Goal: Transaction & Acquisition: Purchase product/service

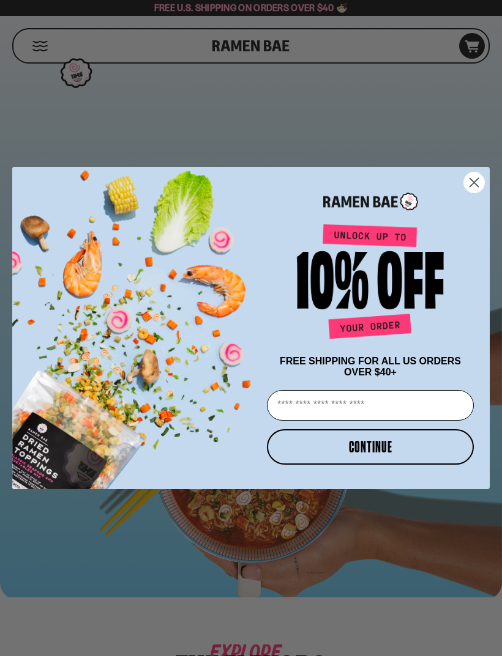
click at [474, 189] on circle "Close dialog" at bounding box center [474, 183] width 20 height 20
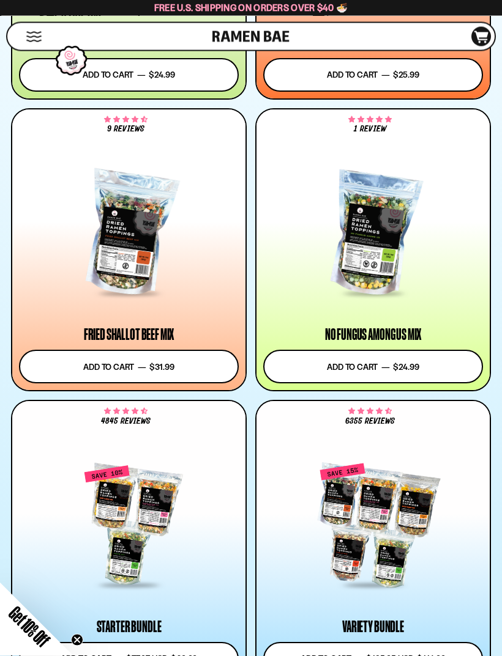
scroll to position [1203, 0]
click at [289, 252] on div at bounding box center [373, 234] width 220 height 122
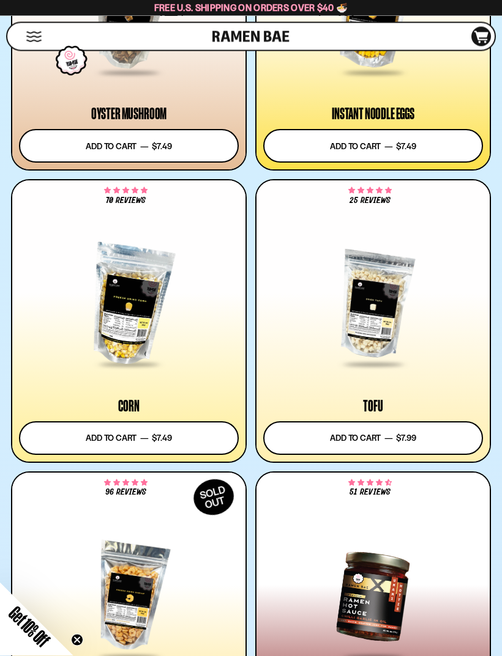
scroll to position [2300, 0]
click at [36, 40] on button "Mobile Menu Trigger" at bounding box center [34, 37] width 17 height 10
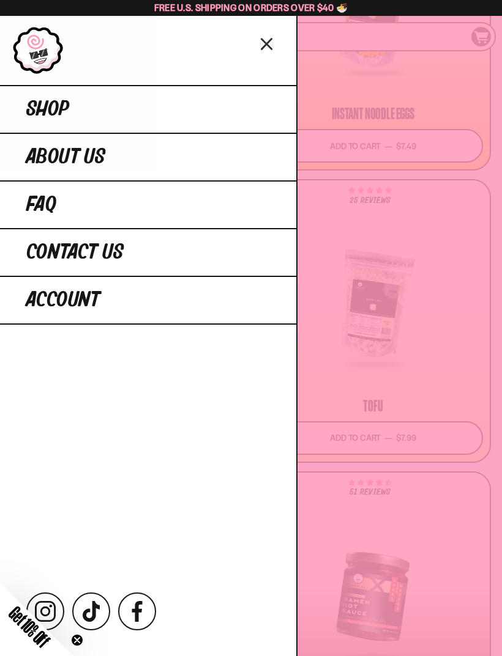
click at [43, 106] on span "Shop" at bounding box center [47, 109] width 43 height 22
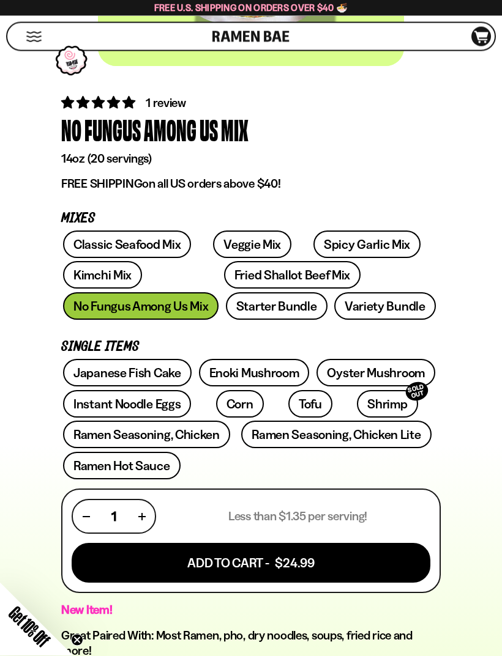
scroll to position [329, 0]
click at [166, 563] on button "Add To Cart - $24.99" at bounding box center [251, 563] width 358 height 40
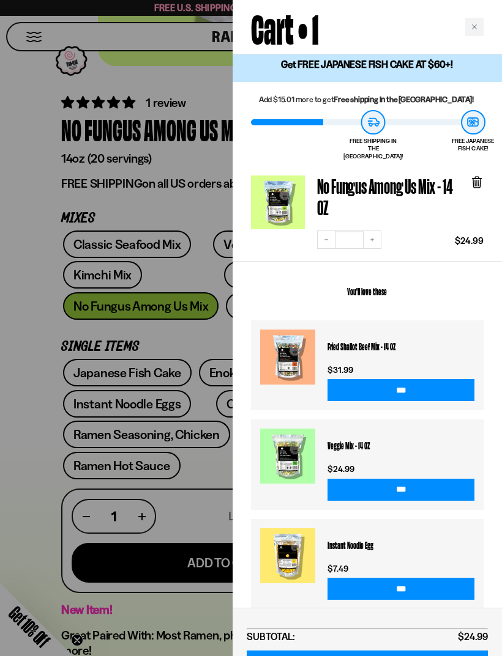
scroll to position [4, 0]
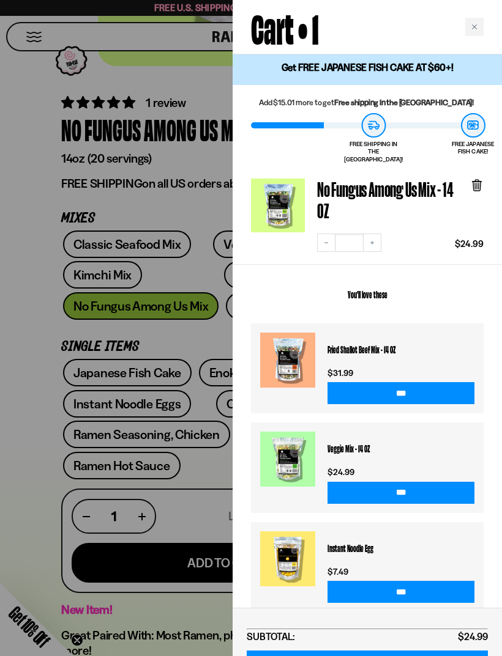
click at [474, 20] on div "Close cart" at bounding box center [474, 27] width 18 height 18
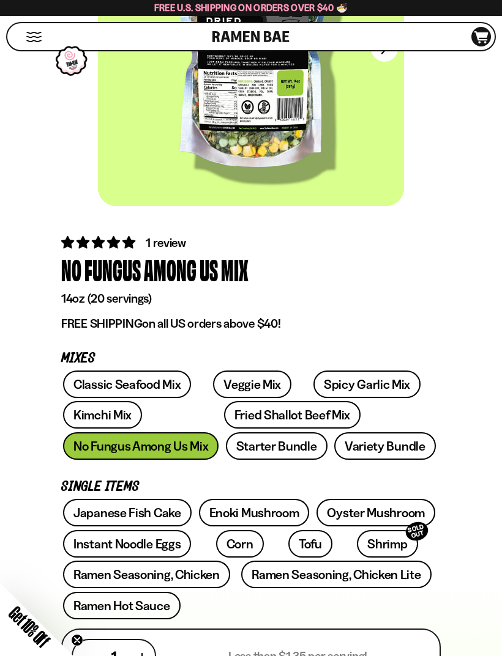
scroll to position [180, 0]
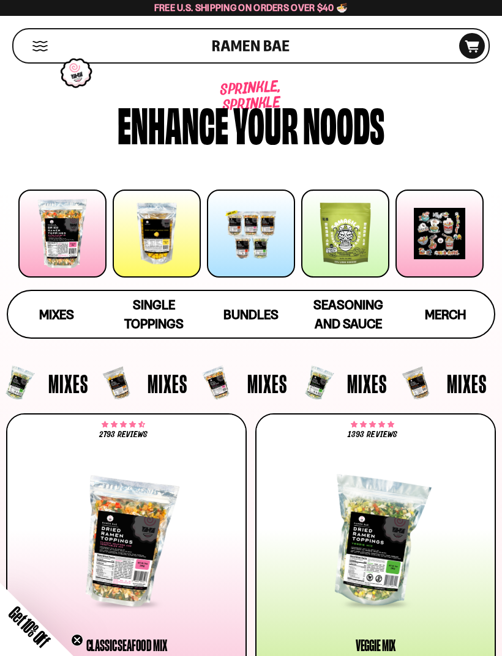
click at [163, 311] on span "Single Toppings" at bounding box center [153, 314] width 59 height 34
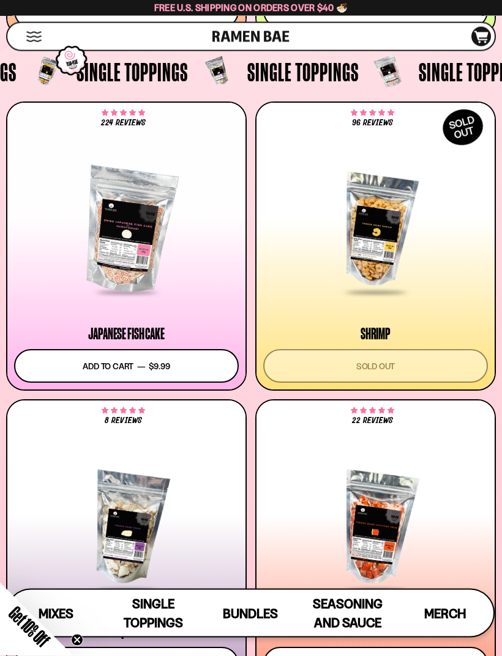
scroll to position [1227, 0]
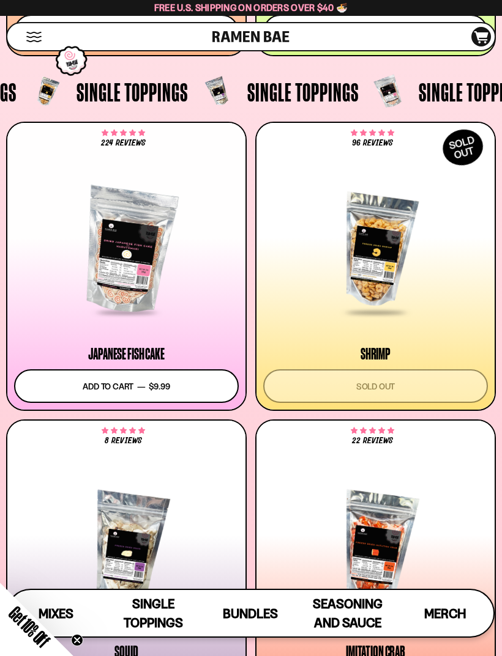
click at [200, 289] on div at bounding box center [126, 250] width 225 height 127
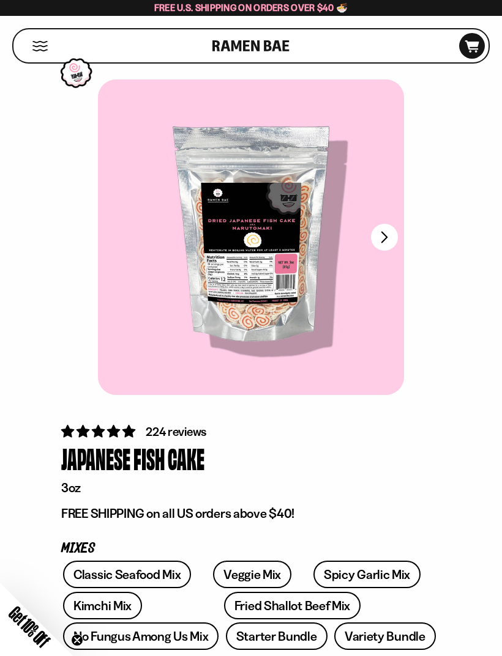
click at [384, 243] on button "FADCB6FD-DFAB-4417-9F21-029242090B77" at bounding box center [384, 237] width 27 height 27
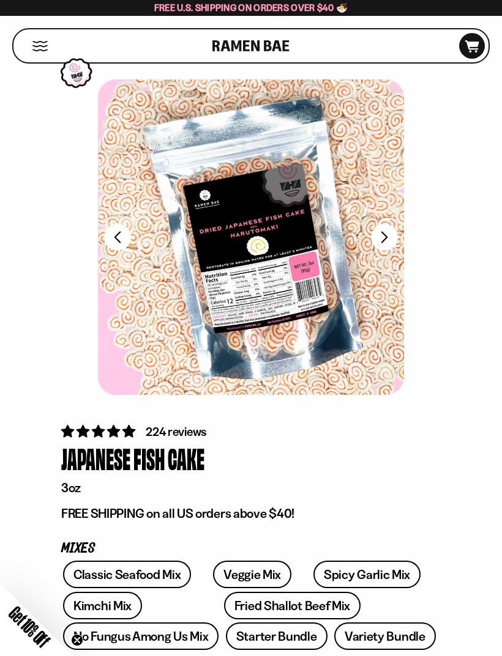
click at [389, 239] on button "FADCB6FD-DFAB-4417-9F21-029242090B77" at bounding box center [384, 237] width 27 height 27
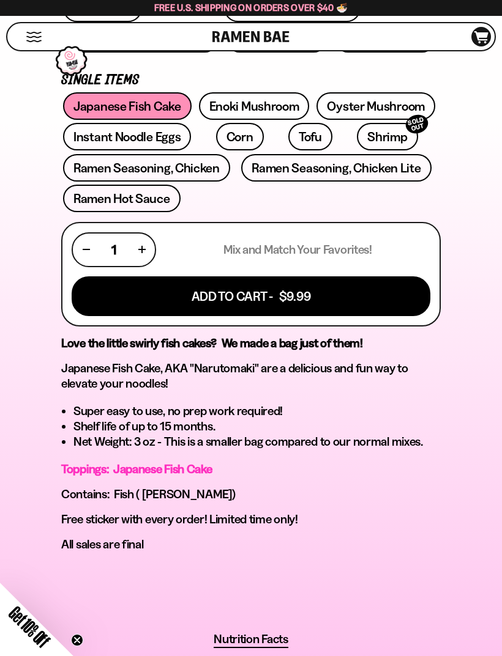
scroll to position [577, 0]
